Goal: Transaction & Acquisition: Purchase product/service

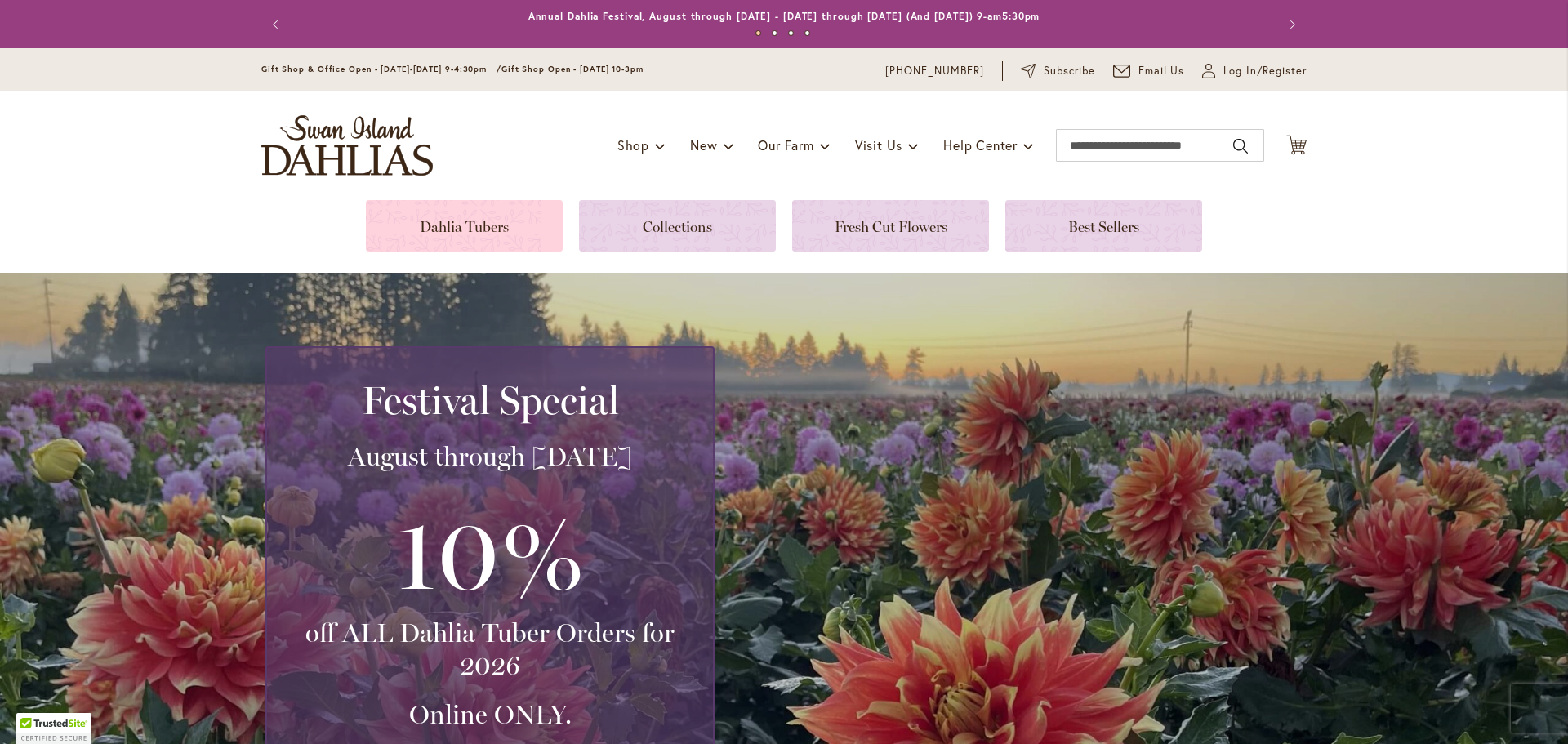
click at [436, 230] on link at bounding box center [464, 225] width 197 height 51
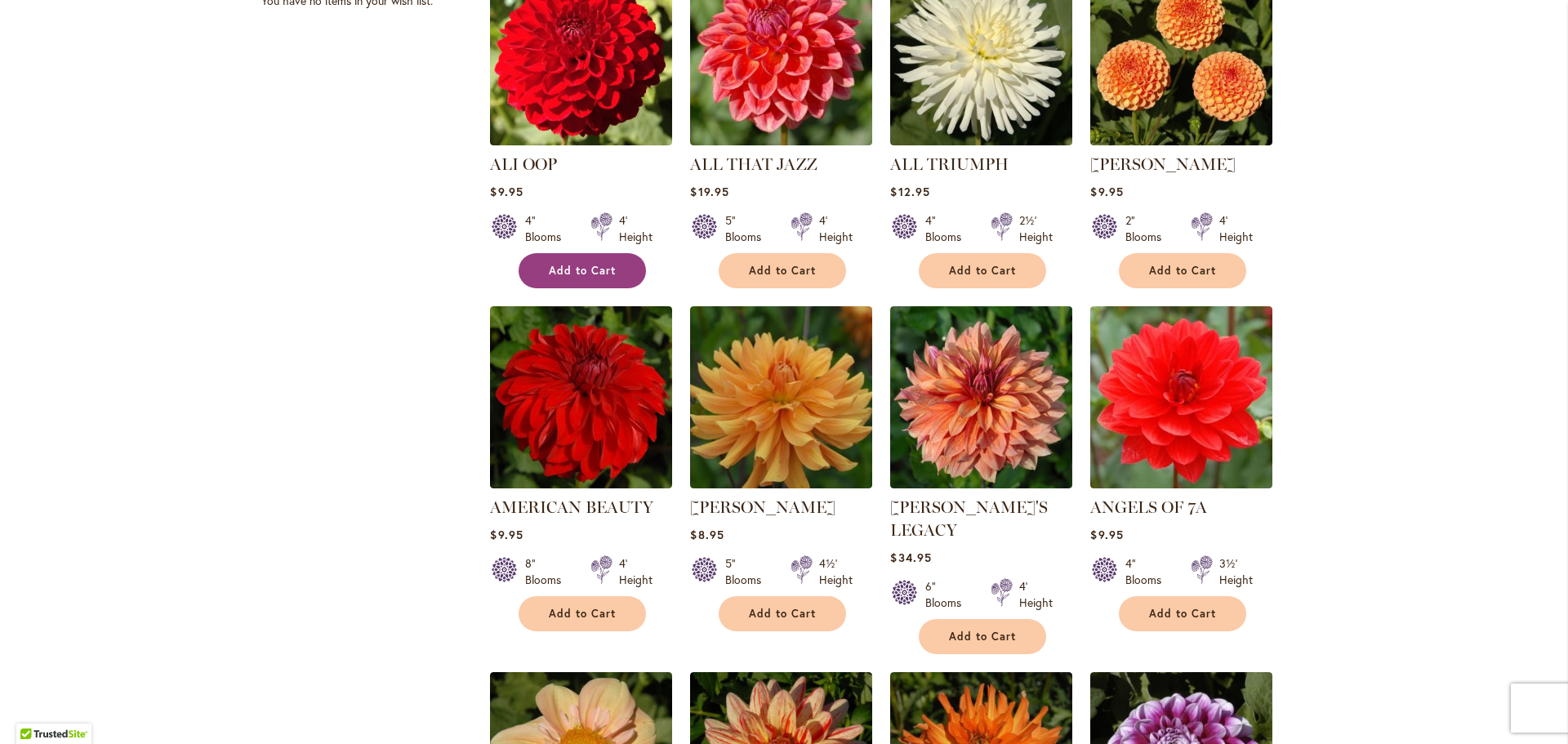
scroll to position [735, 0]
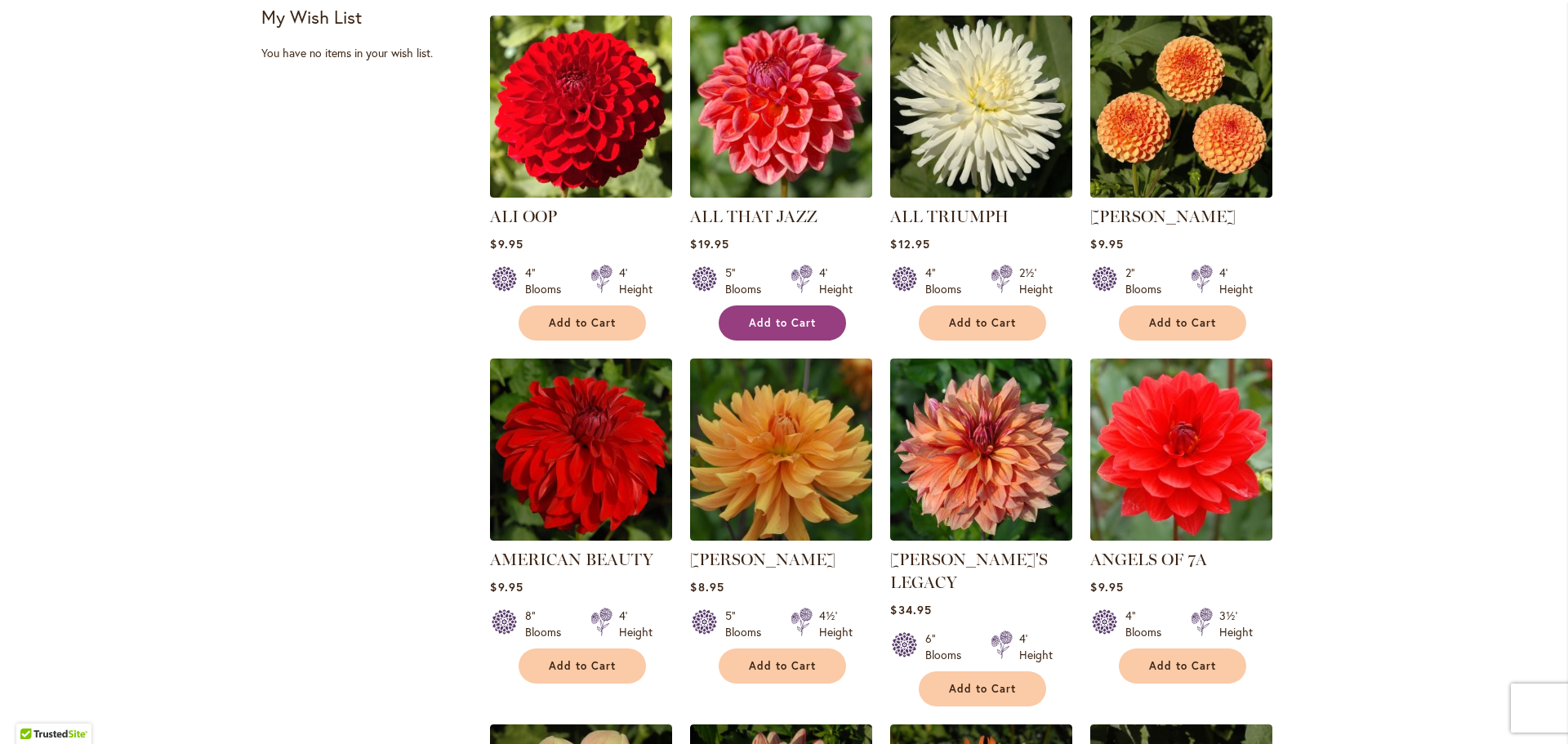
click at [774, 319] on span "Add to Cart" at bounding box center [782, 322] width 67 height 14
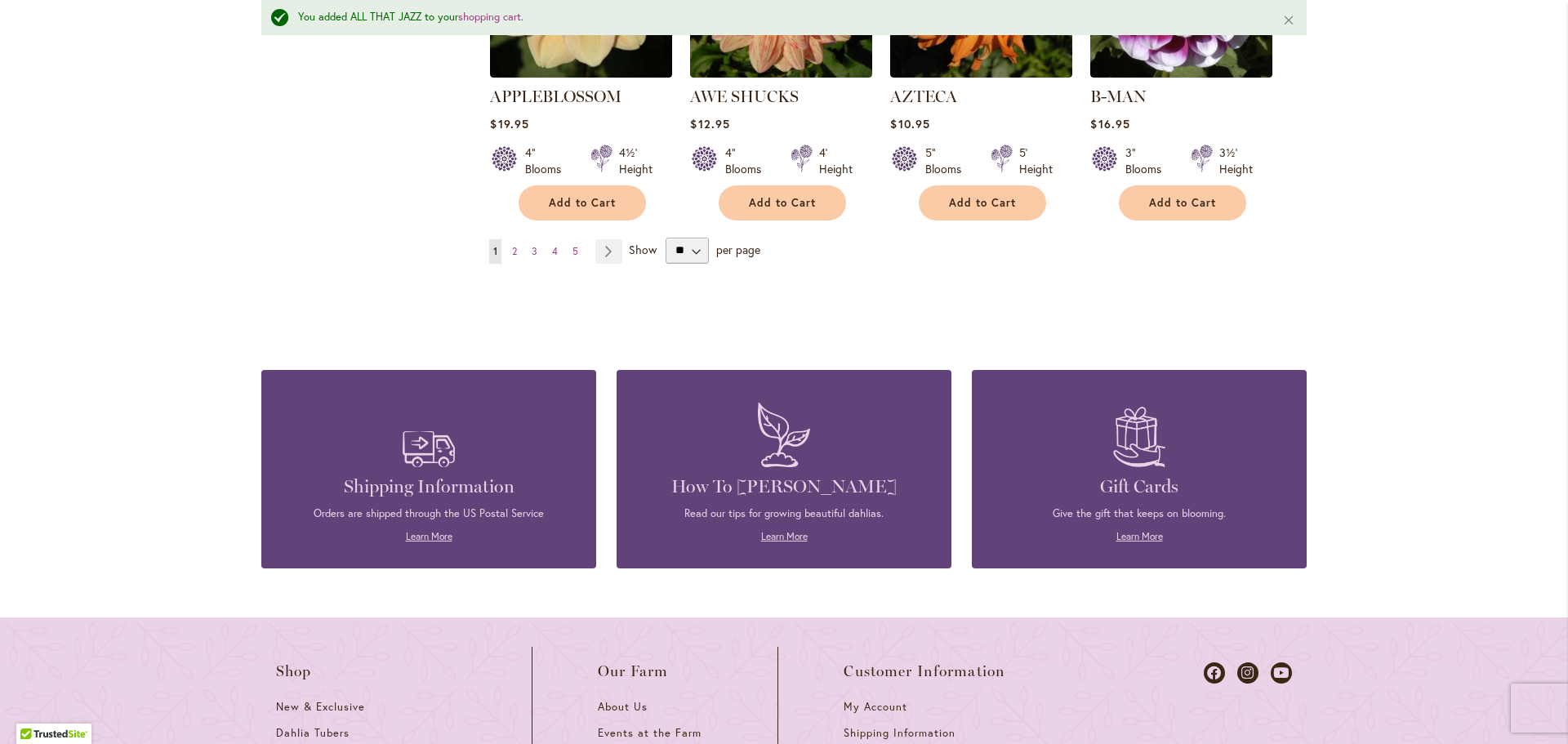
scroll to position [1603, 0]
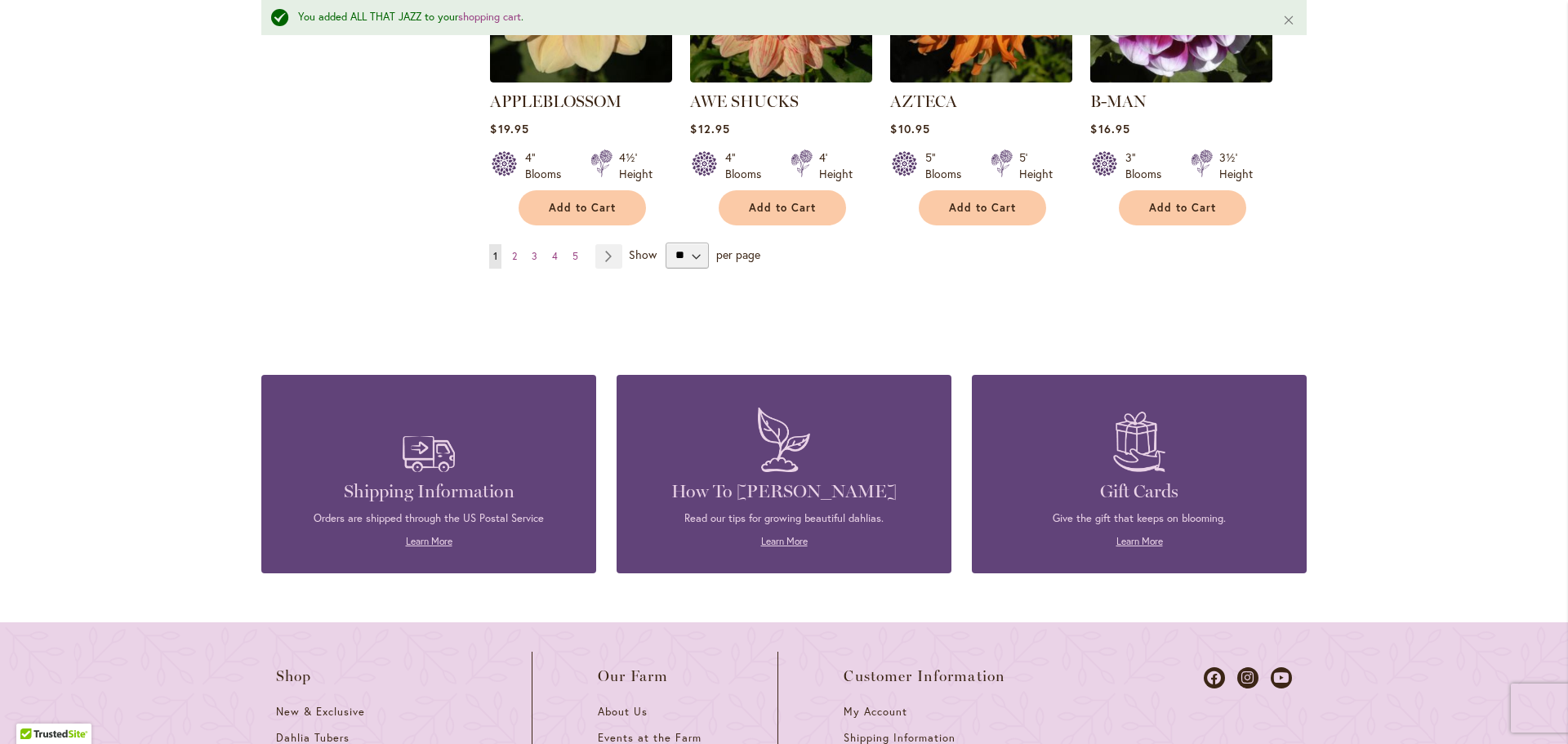
drag, startPoint x: 281, startPoint y: 264, endPoint x: 321, endPoint y: 217, distance: 61.7
click at [512, 250] on span "2" at bounding box center [514, 255] width 5 height 13
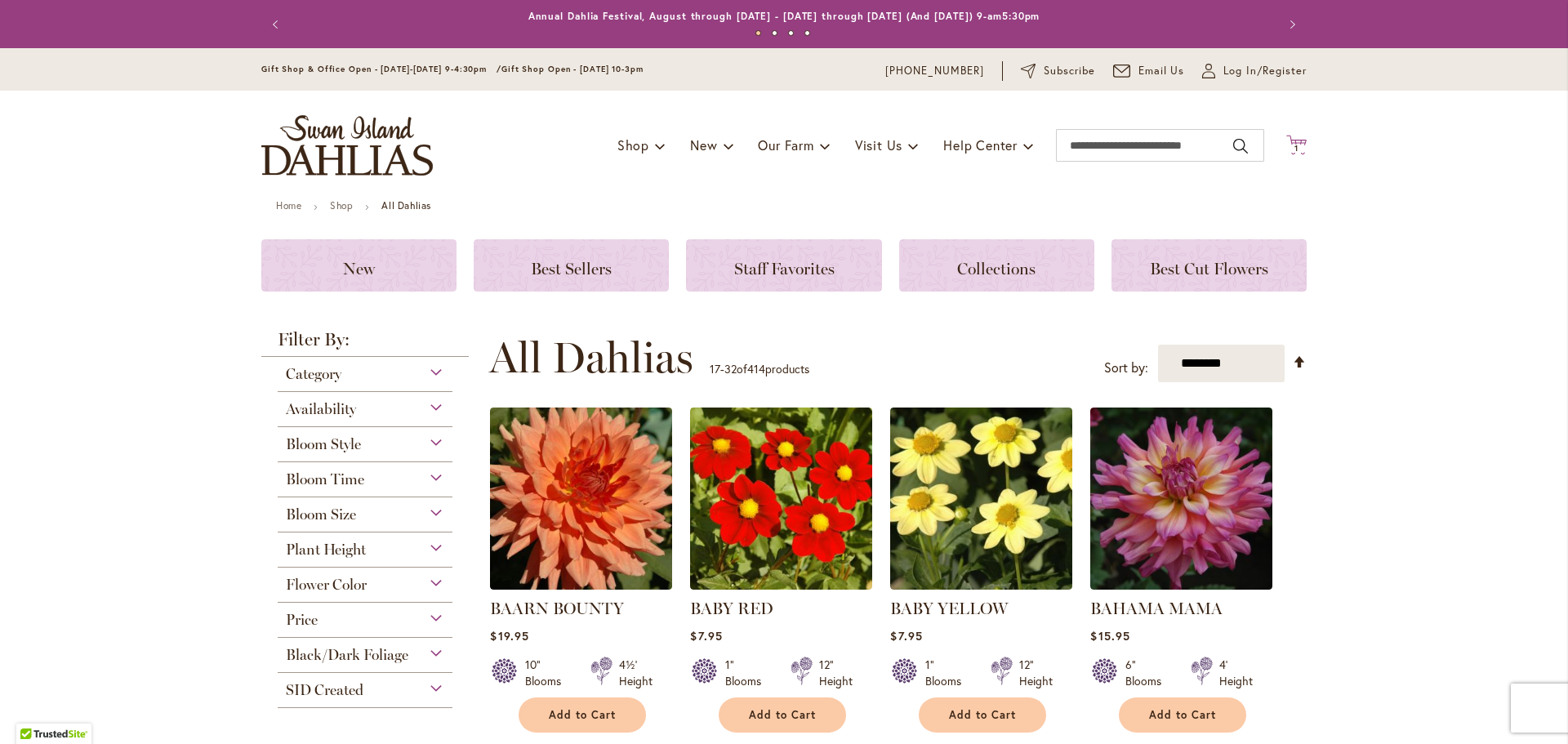
click at [1296, 138] on icon "Cart .cls-1 { fill: #231f20; }" at bounding box center [1296, 145] width 20 height 20
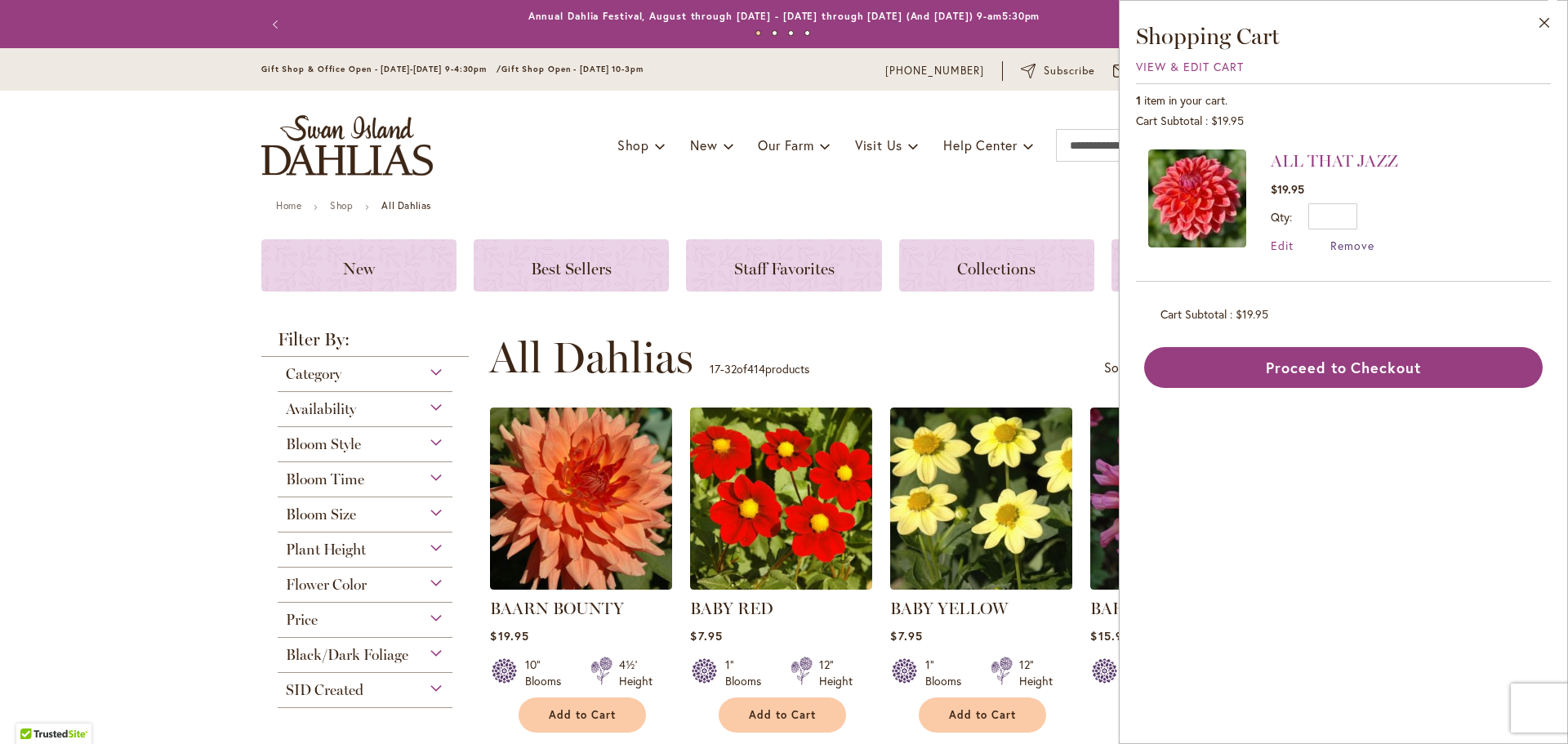
click at [1360, 248] on span "Remove" at bounding box center [1351, 246] width 44 height 16
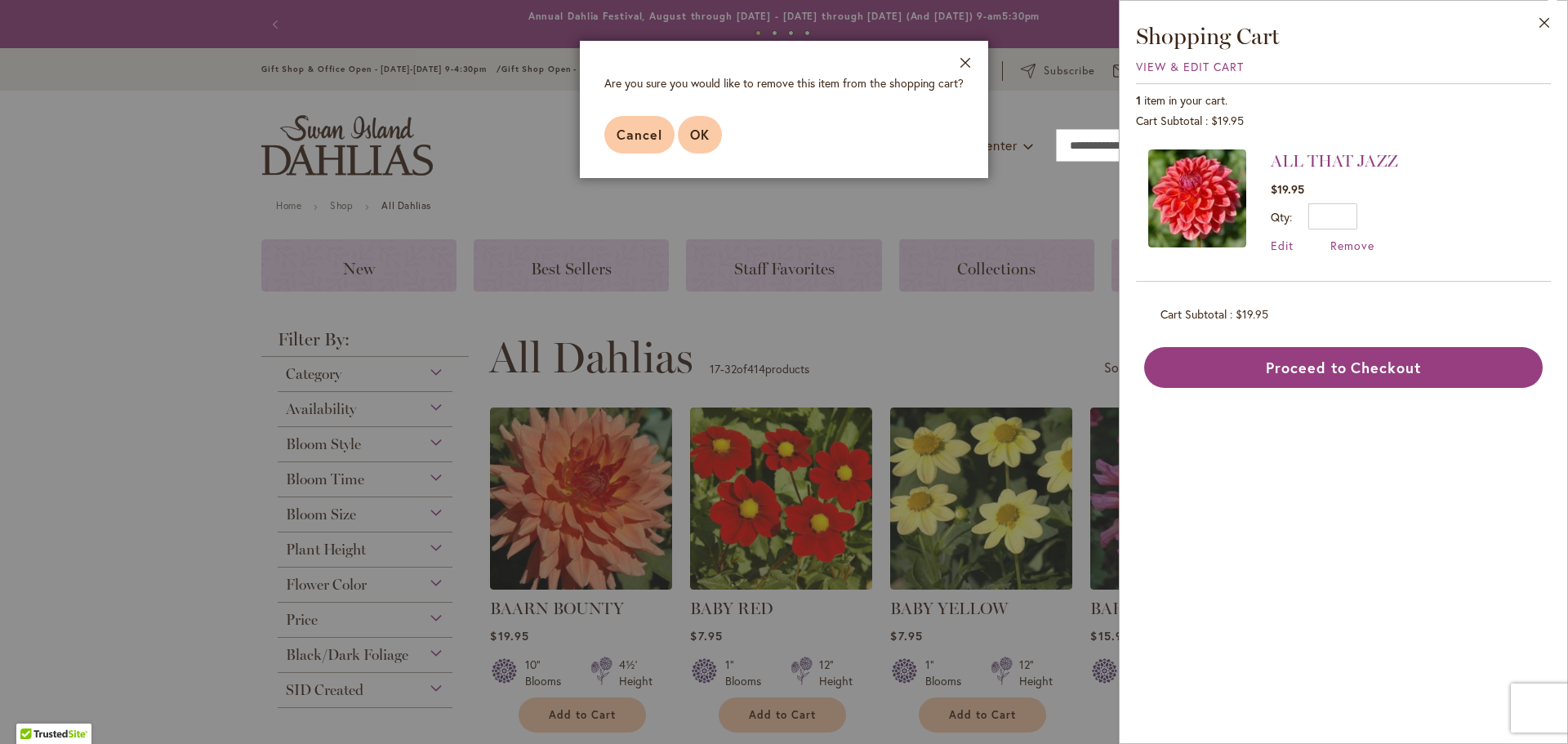
click at [701, 138] on span "OK" at bounding box center [700, 135] width 19 height 17
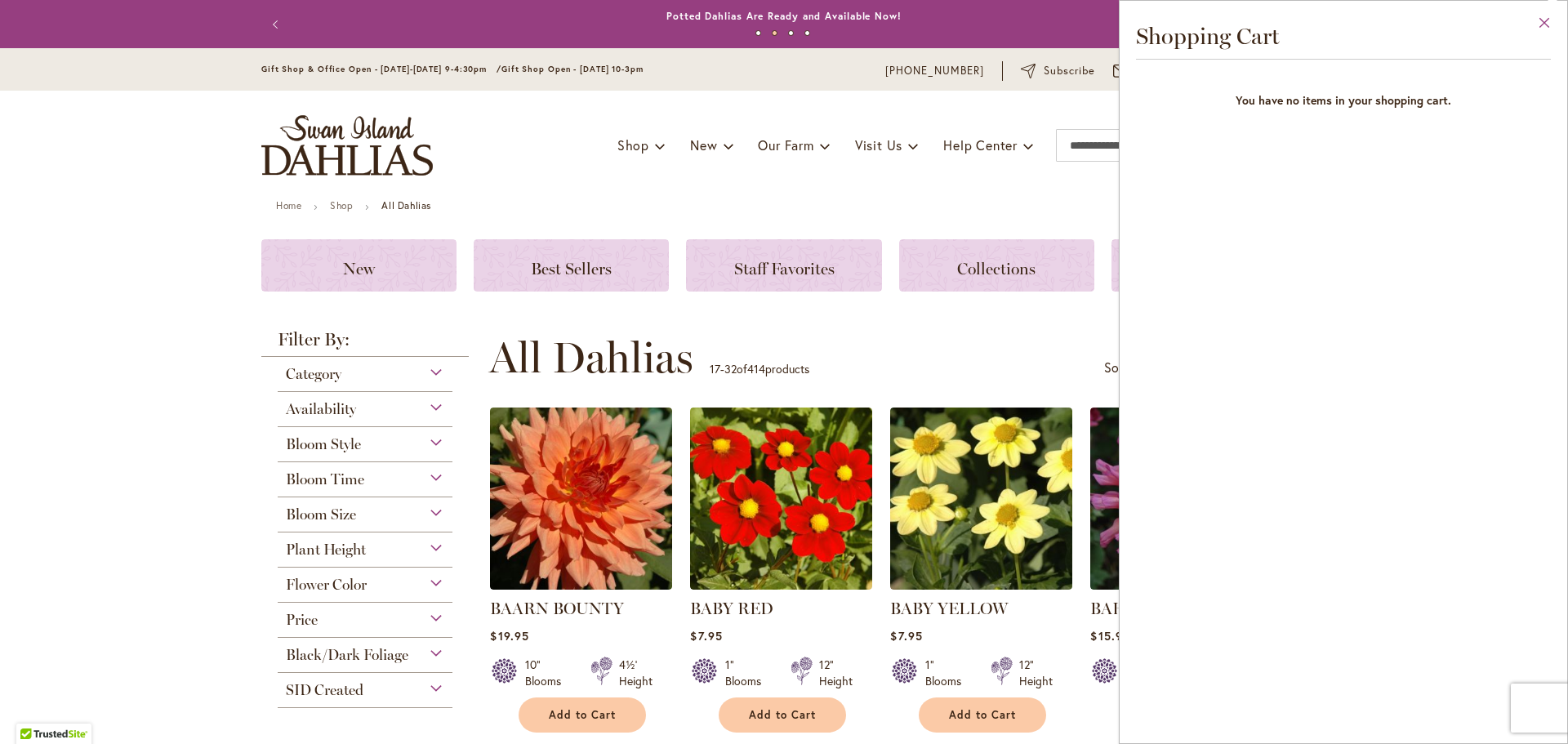
click at [1546, 27] on button "Close" at bounding box center [1545, 26] width 45 height 51
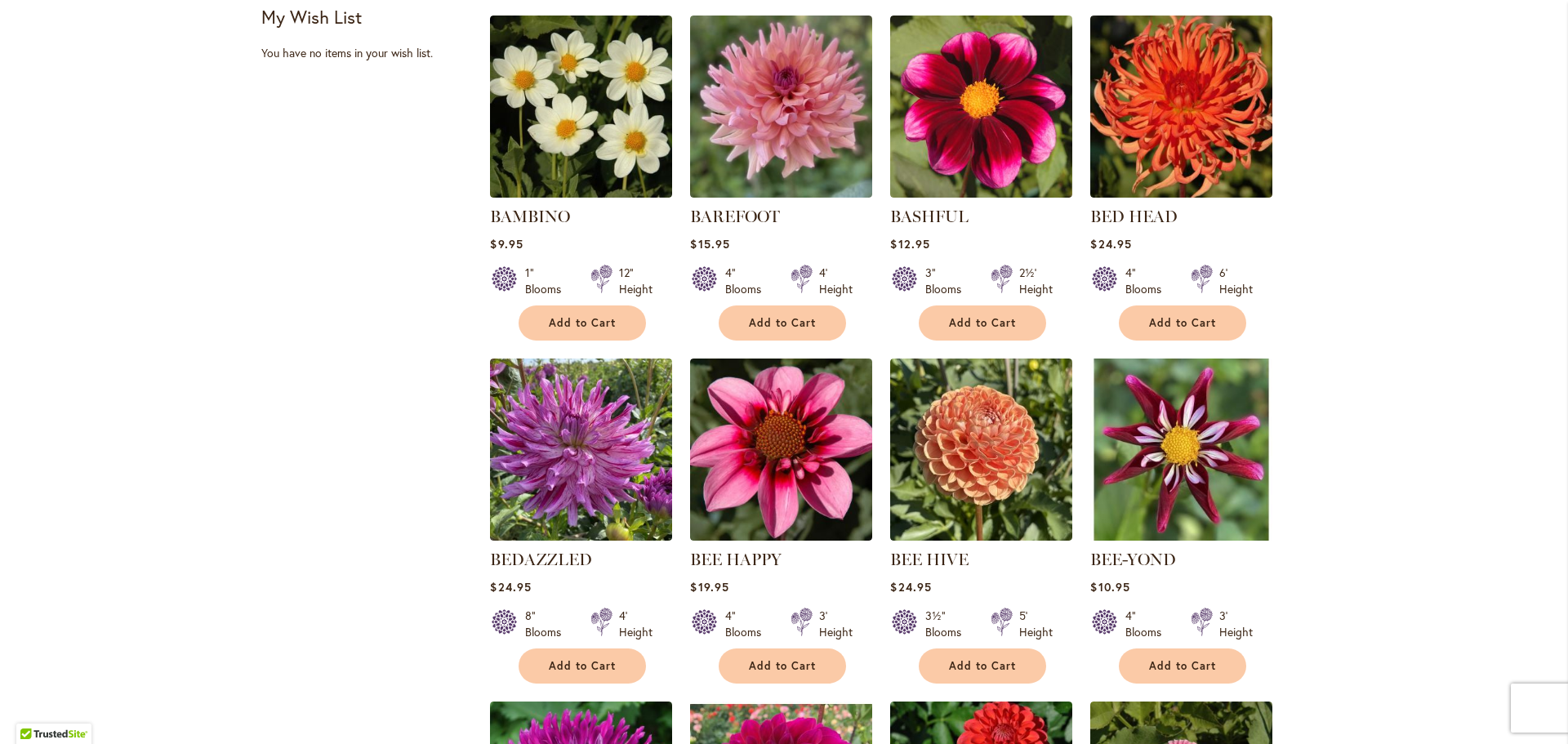
scroll to position [1143, 0]
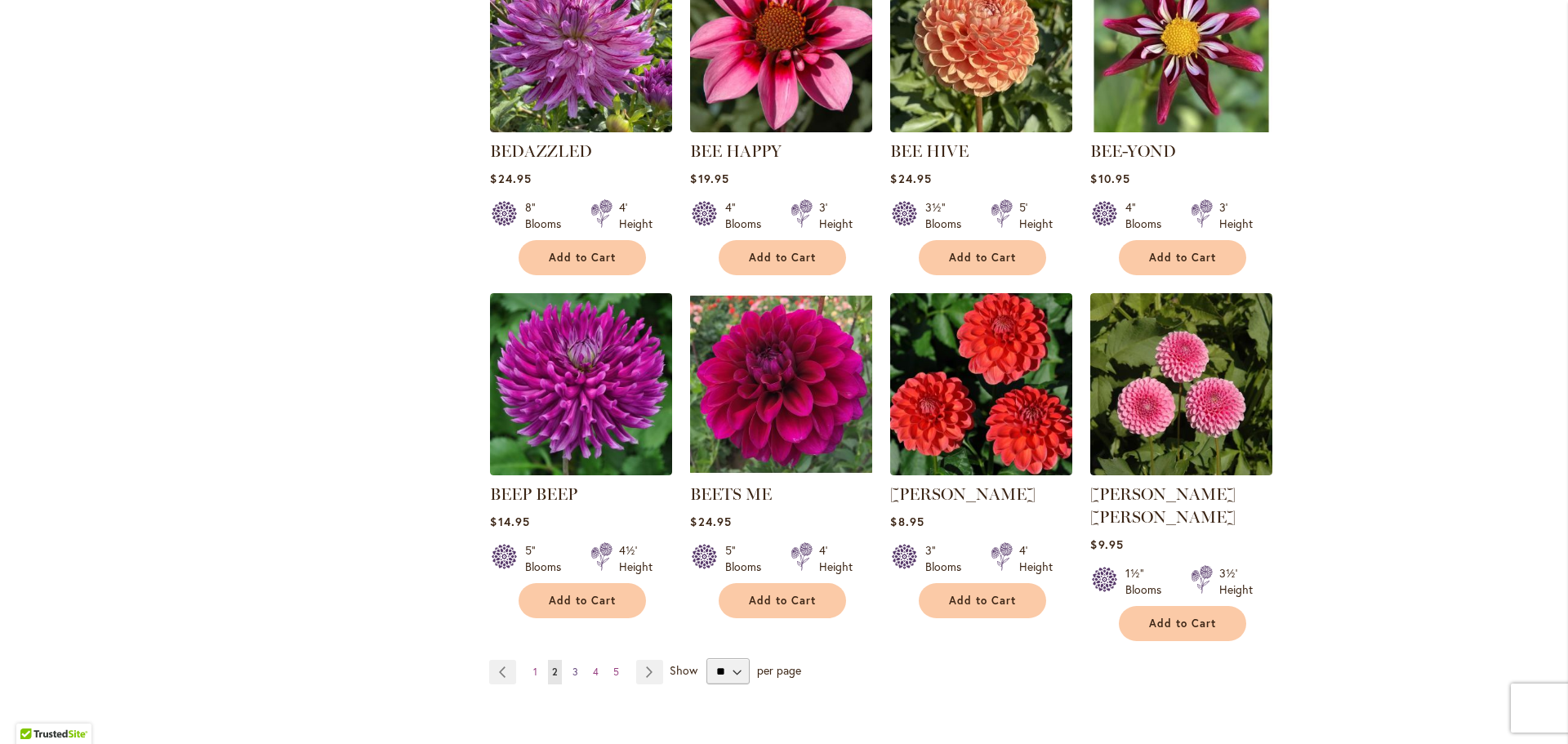
click at [573, 665] on span "3" at bounding box center [576, 671] width 6 height 13
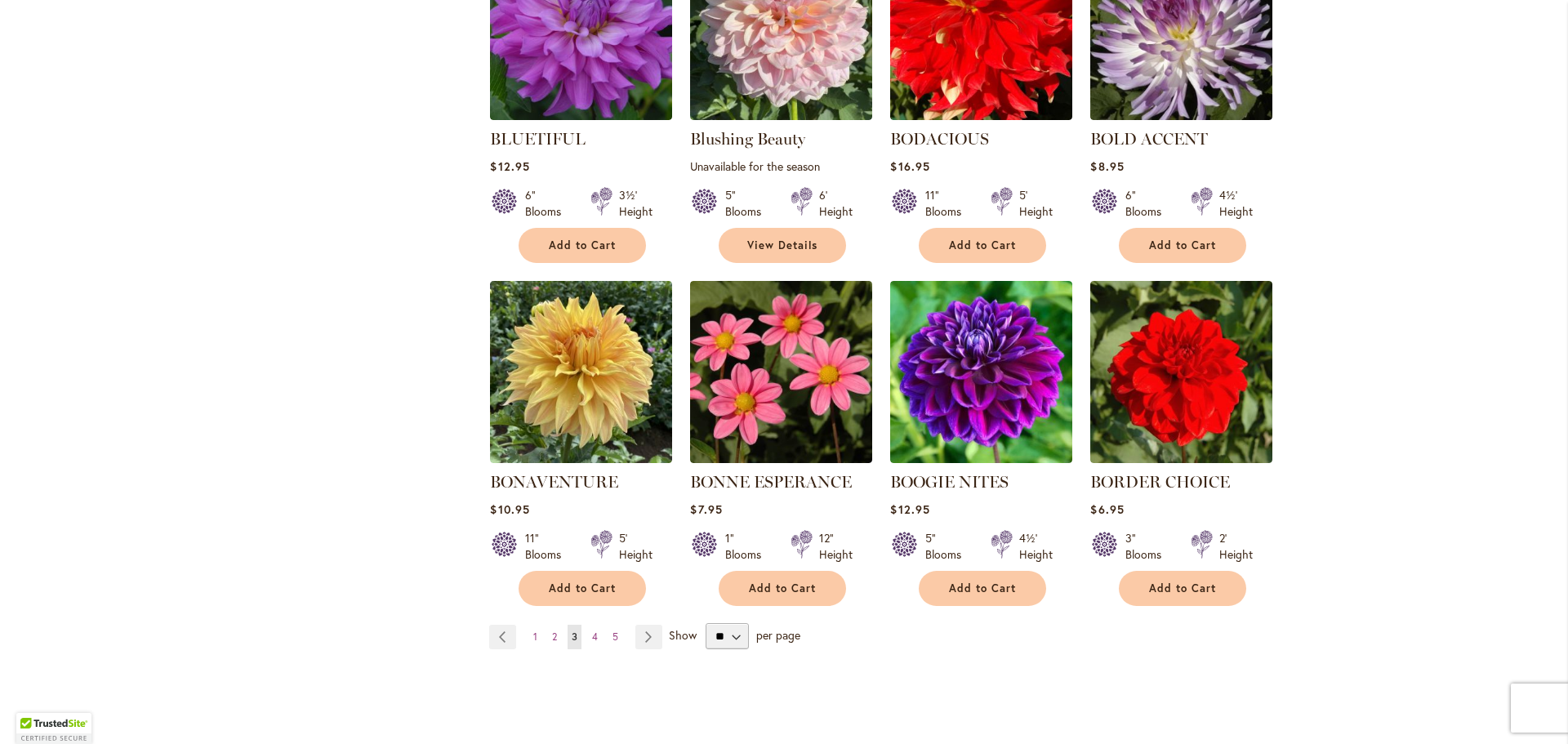
scroll to position [1233, 0]
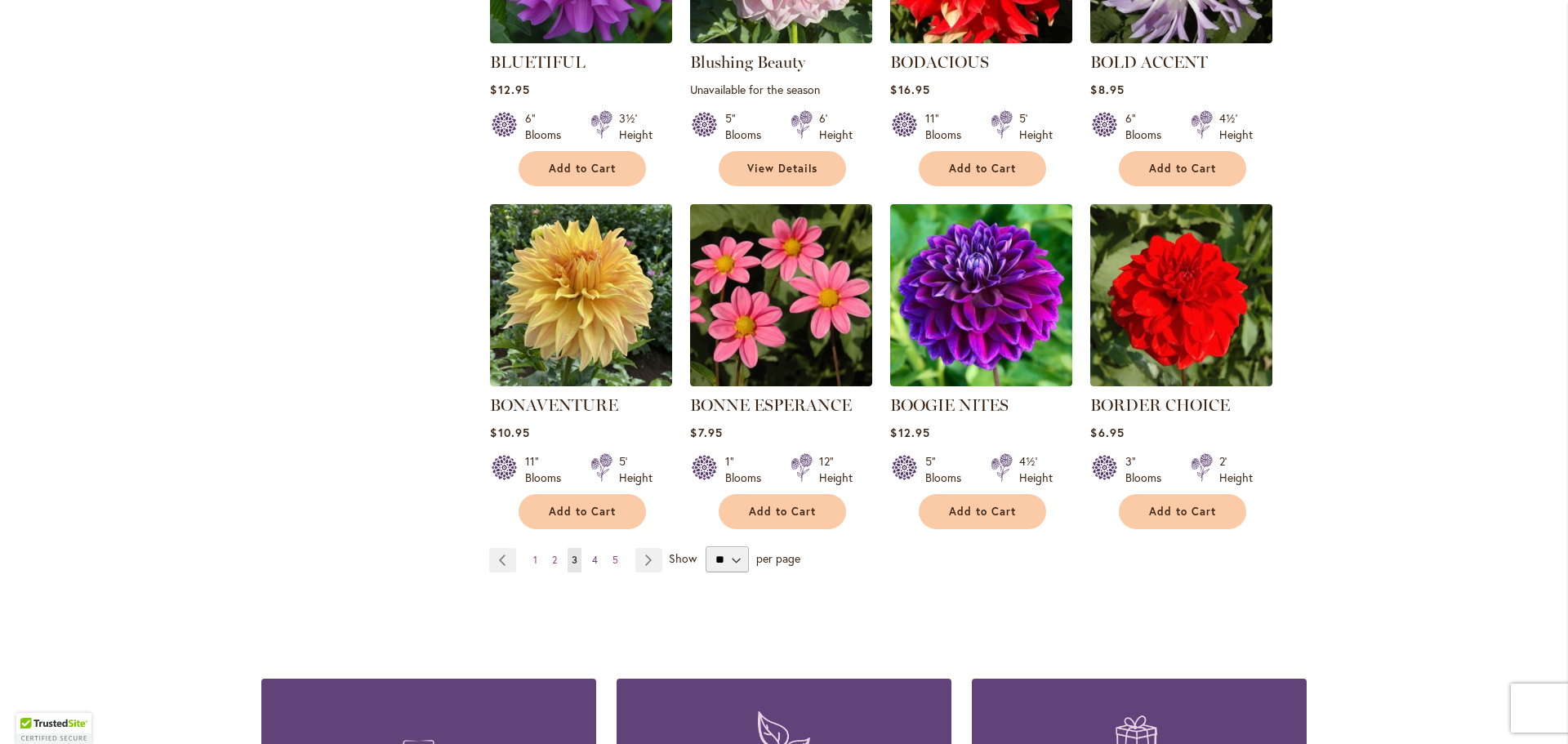
click at [592, 554] on span "4" at bounding box center [595, 559] width 6 height 13
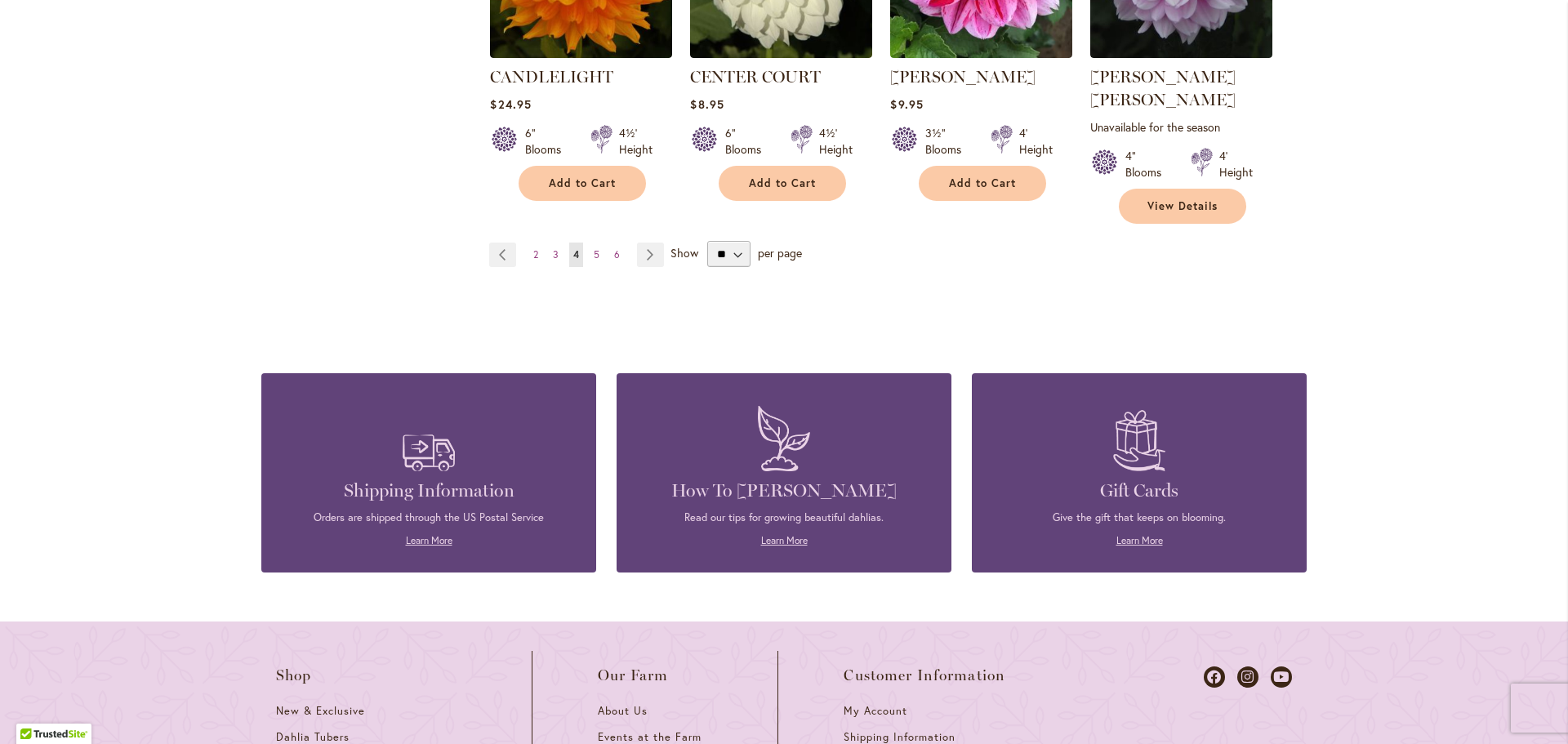
scroll to position [1582, 0]
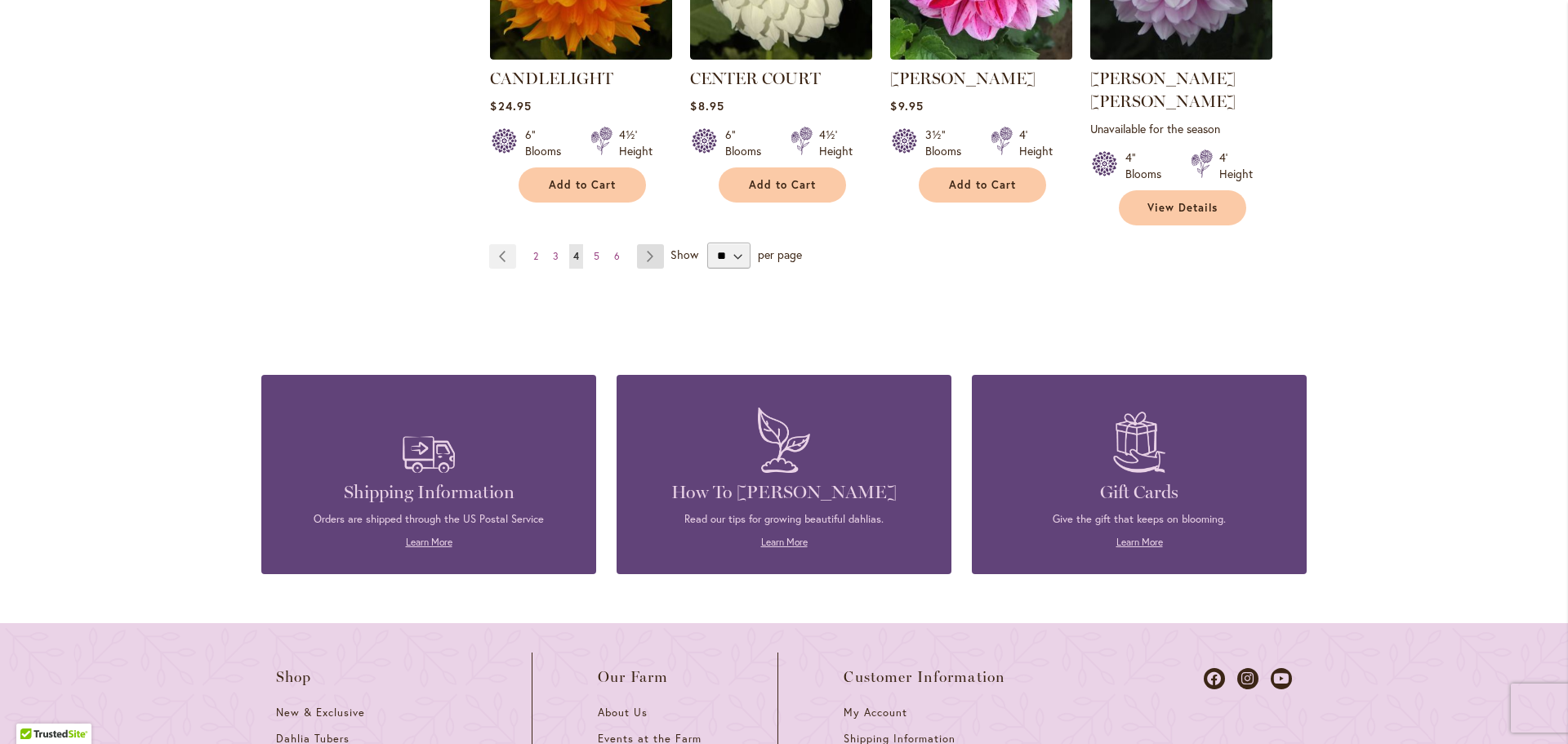
click at [637, 244] on link "Page Next" at bounding box center [651, 255] width 27 height 24
